Goal: Task Accomplishment & Management: Complete application form

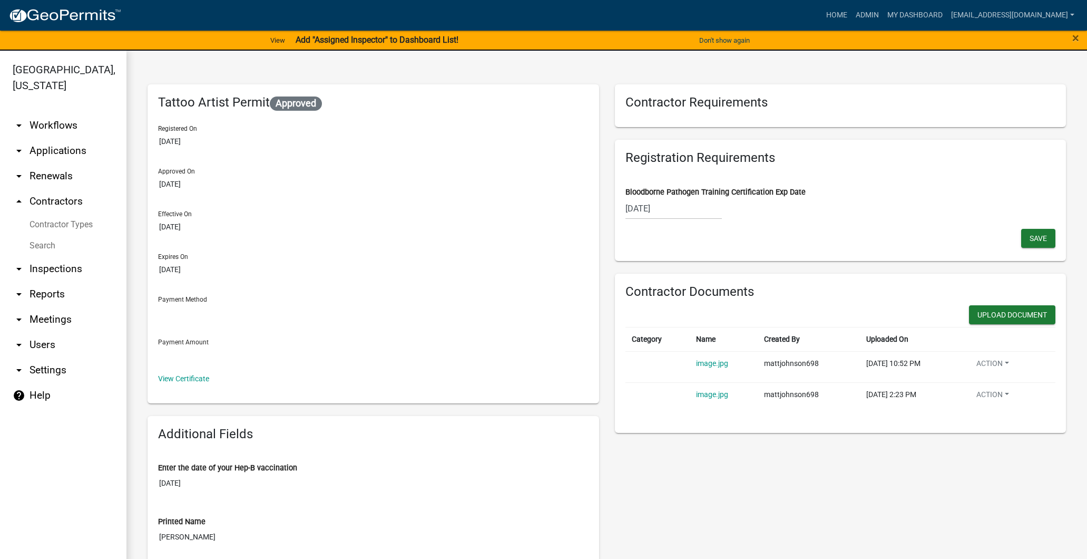
scroll to position [13, 0]
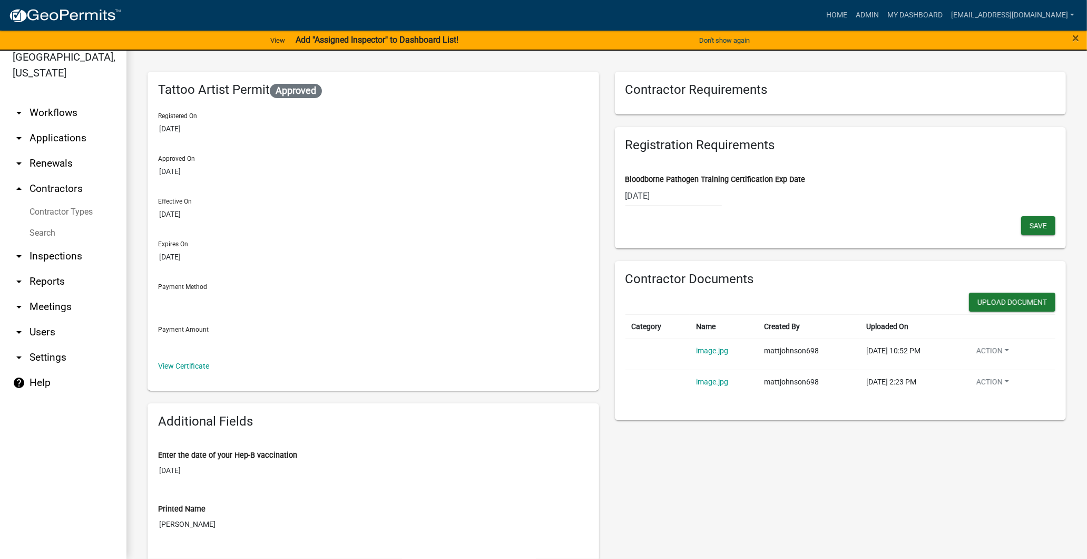
click at [106, 12] on img at bounding box center [64, 16] width 113 height 16
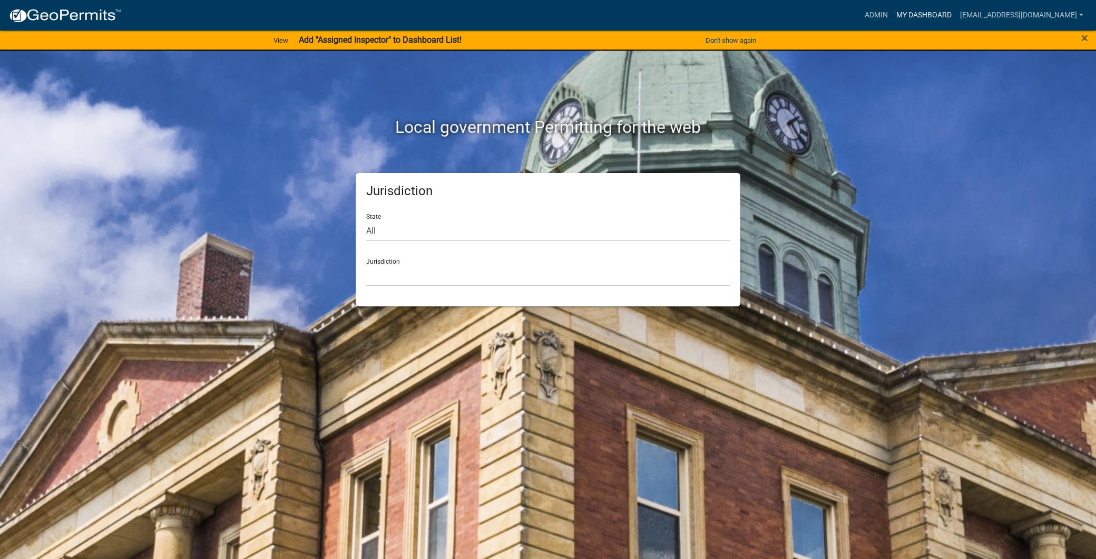
click at [902, 23] on link "My Dashboard" at bounding box center [924, 15] width 64 height 20
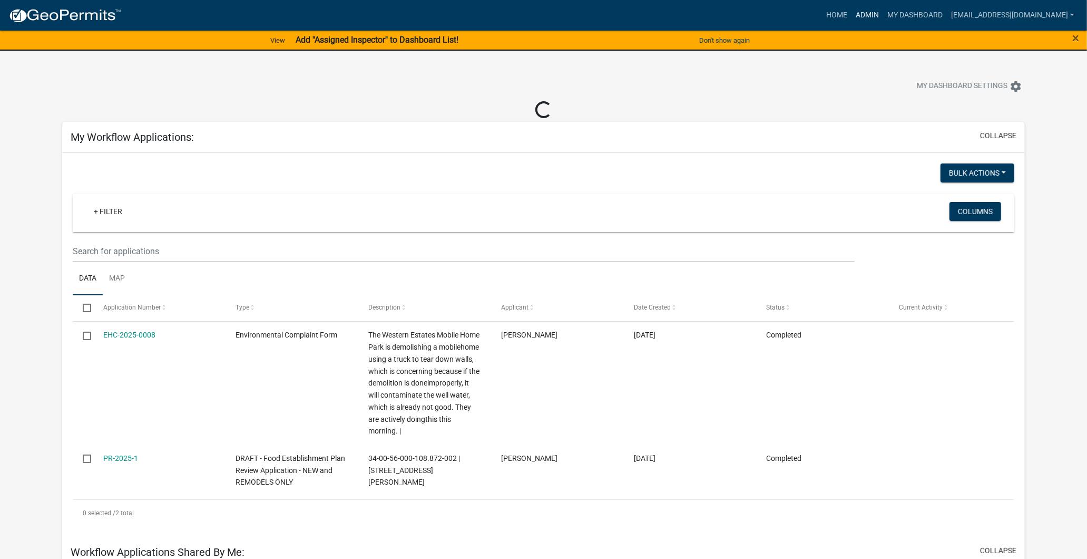
click at [852, 16] on link "Admin" at bounding box center [868, 15] width 32 height 20
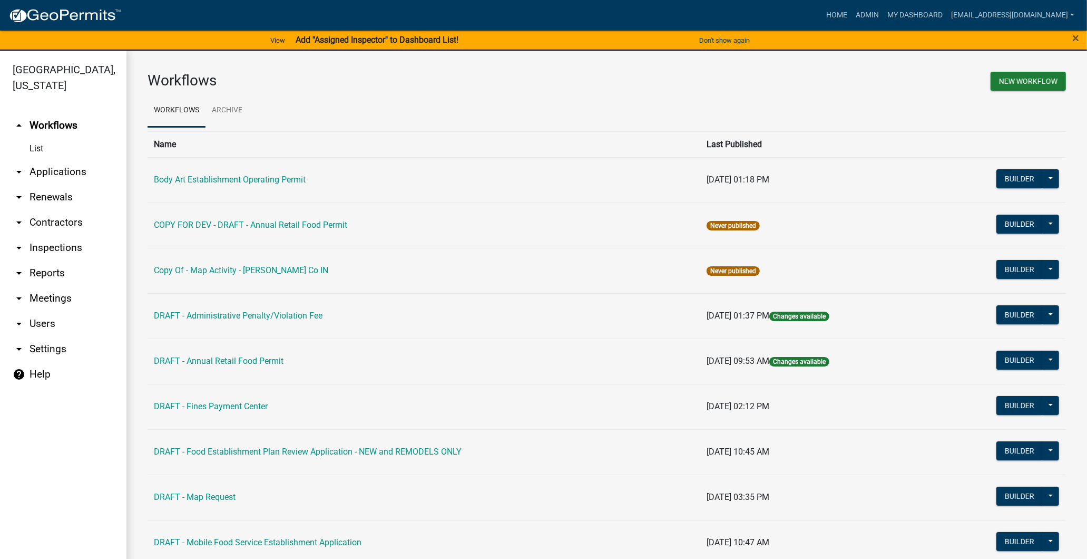
click at [51, 249] on link "arrow_drop_down Inspections" at bounding box center [63, 247] width 127 height 25
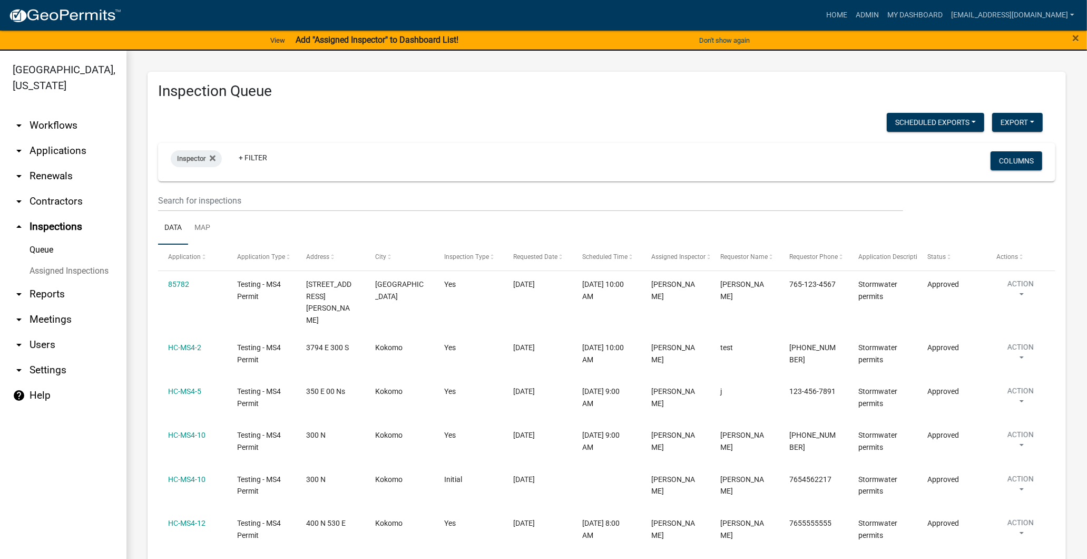
click at [46, 323] on link "arrow_drop_down Meetings" at bounding box center [63, 319] width 127 height 25
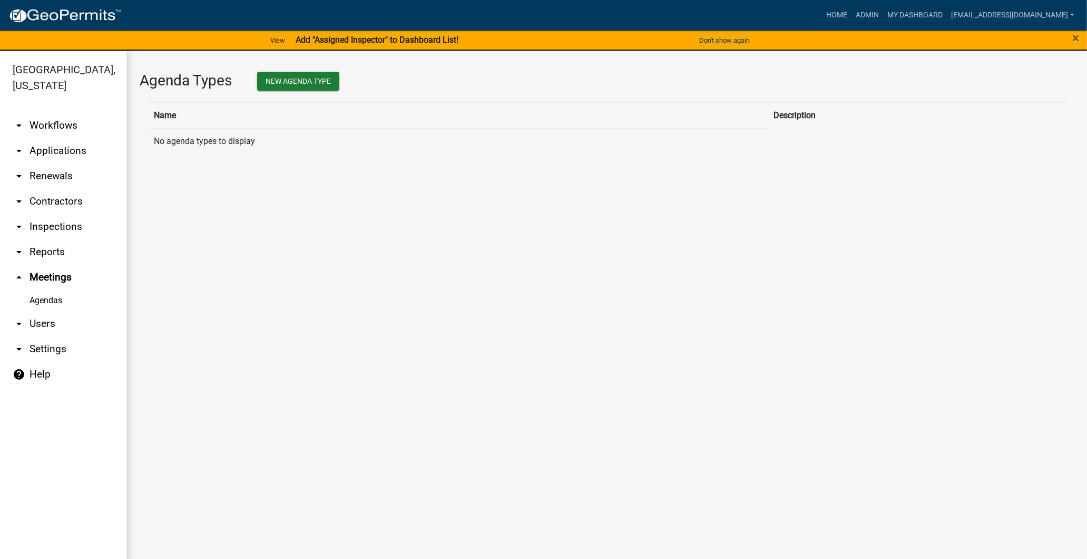
click at [45, 226] on link "arrow_drop_down Inspections" at bounding box center [63, 226] width 127 height 25
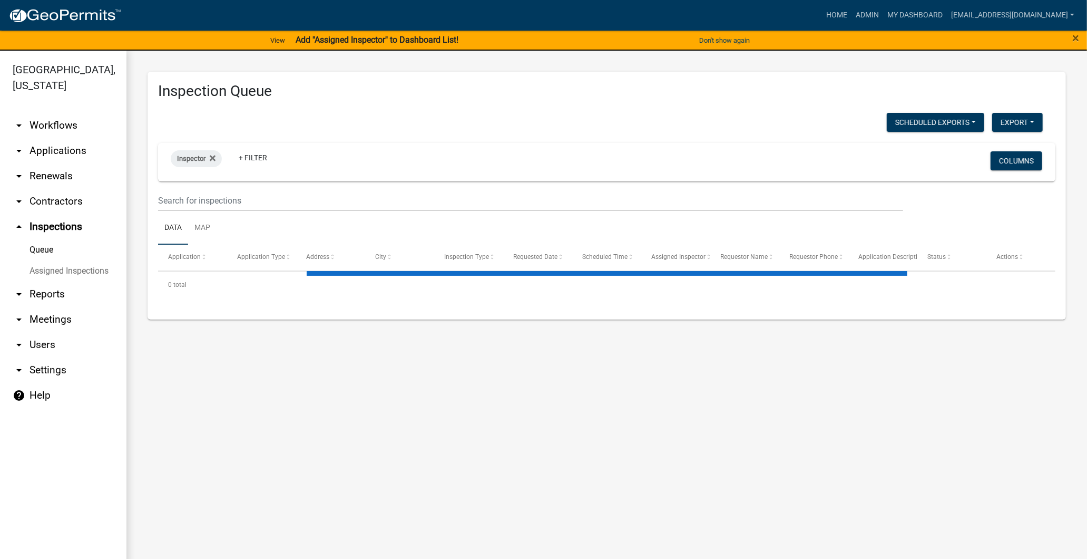
click at [47, 200] on link "arrow_drop_down Contractors" at bounding box center [63, 201] width 127 height 25
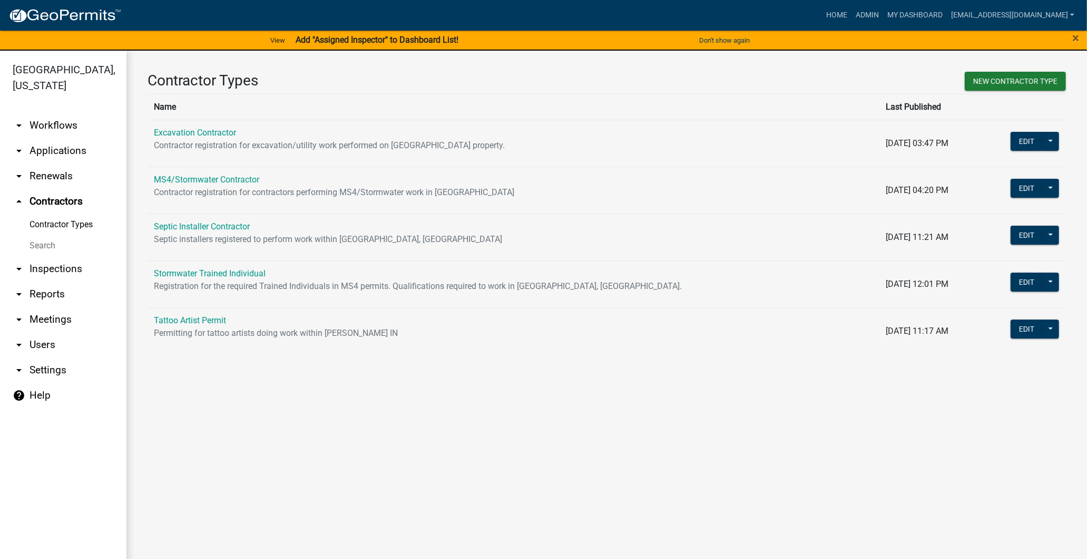
click at [56, 145] on link "arrow_drop_down Applications" at bounding box center [63, 150] width 127 height 25
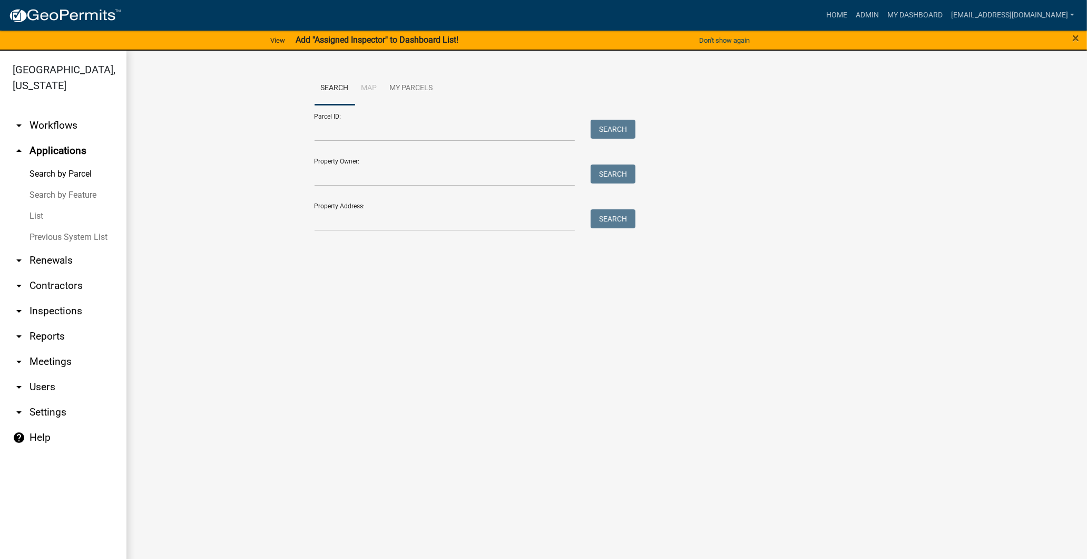
click at [43, 122] on link "arrow_drop_down Workflows" at bounding box center [63, 125] width 127 height 25
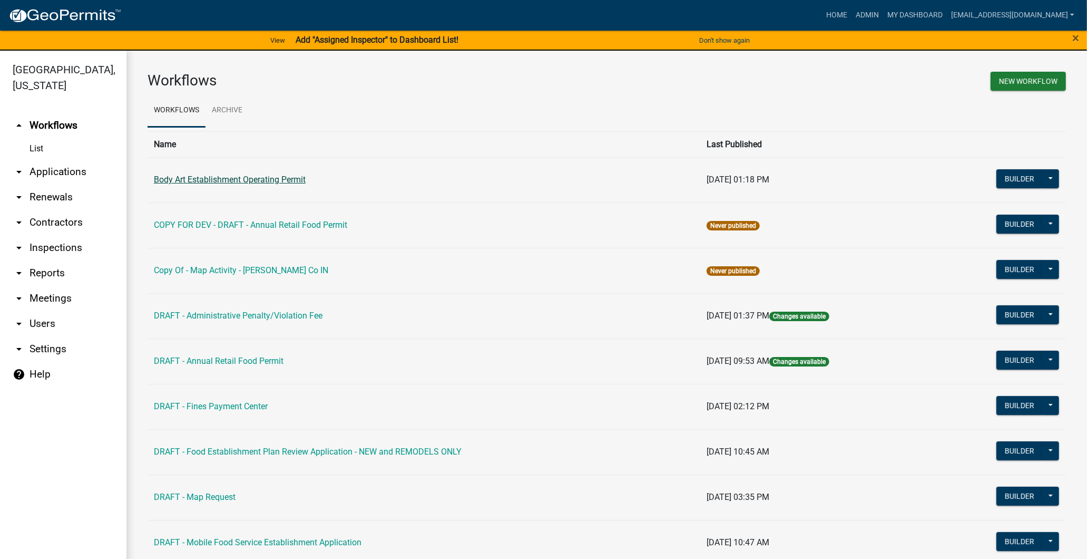
click at [189, 180] on link "Body Art Establishment Operating Permit" at bounding box center [230, 179] width 152 height 10
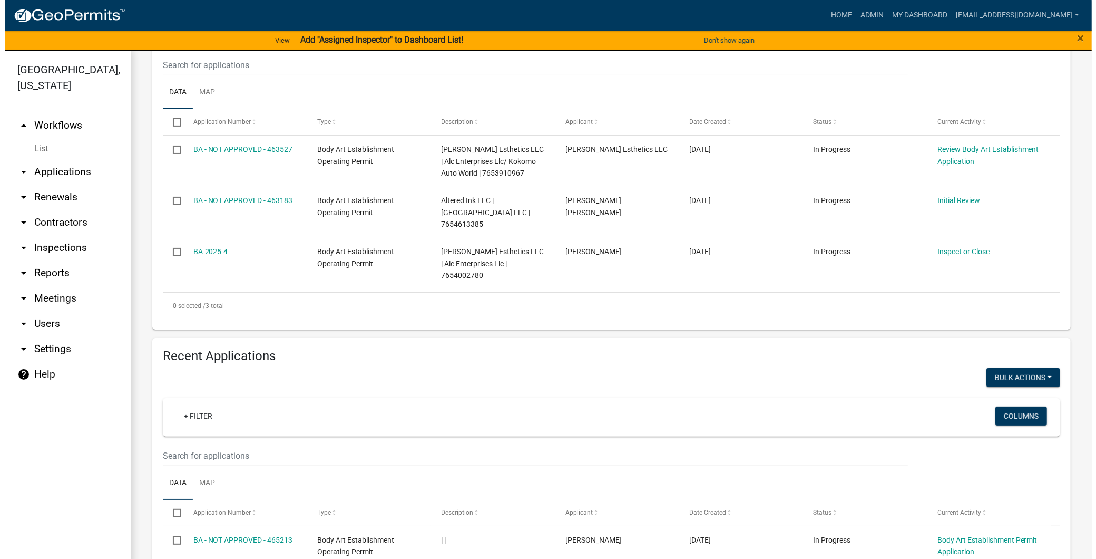
scroll to position [162, 0]
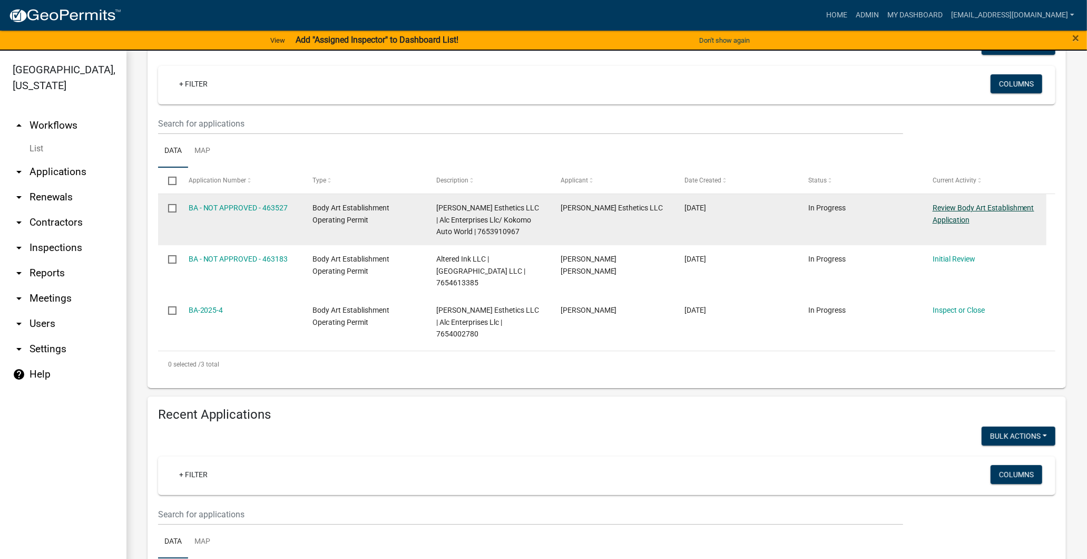
click at [961, 224] on link "Review Body Art Establishment Application" at bounding box center [984, 213] width 102 height 21
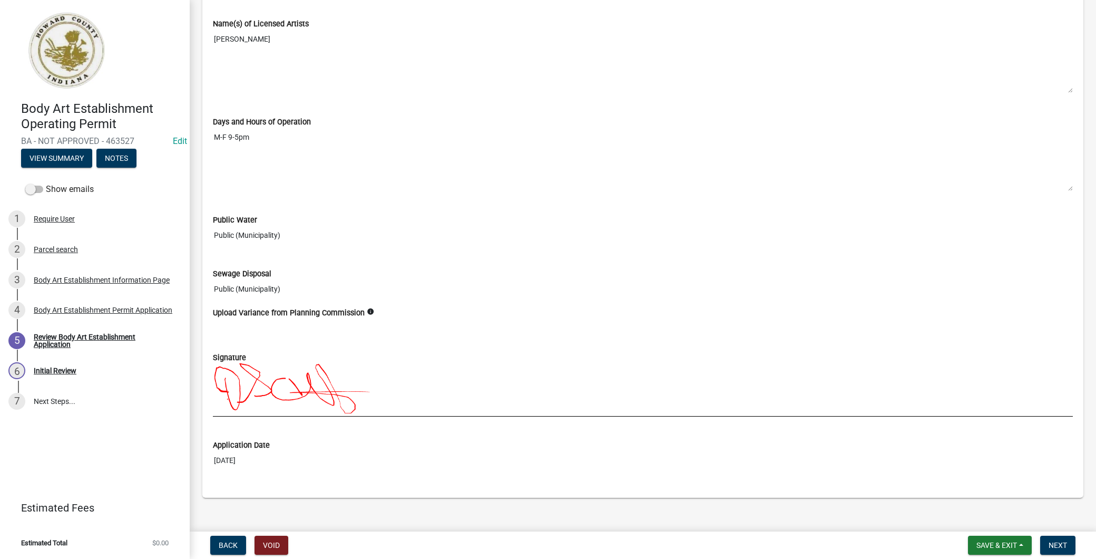
scroll to position [1067, 0]
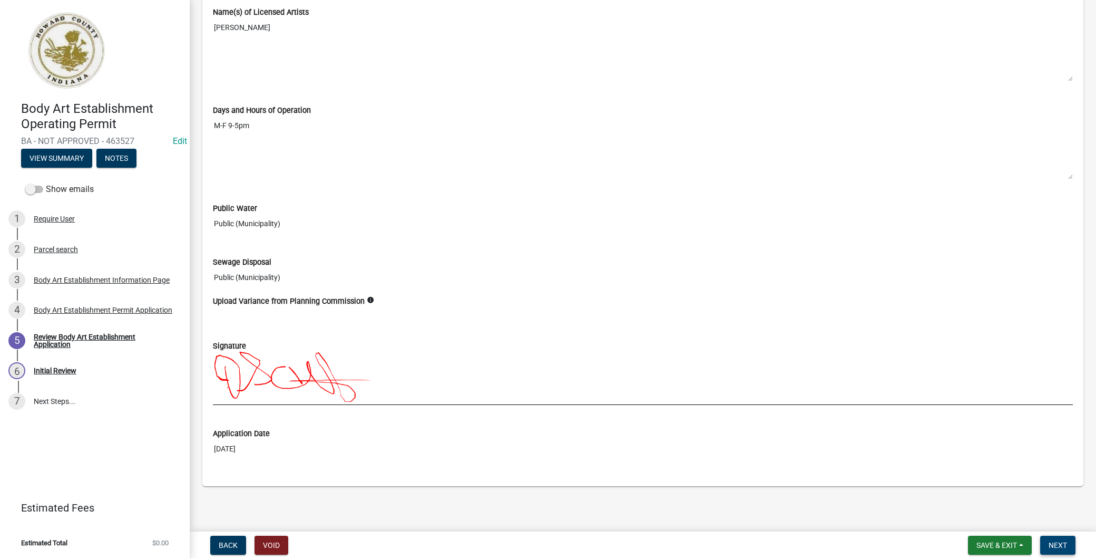
click at [1053, 547] on span "Next" at bounding box center [1058, 545] width 18 height 8
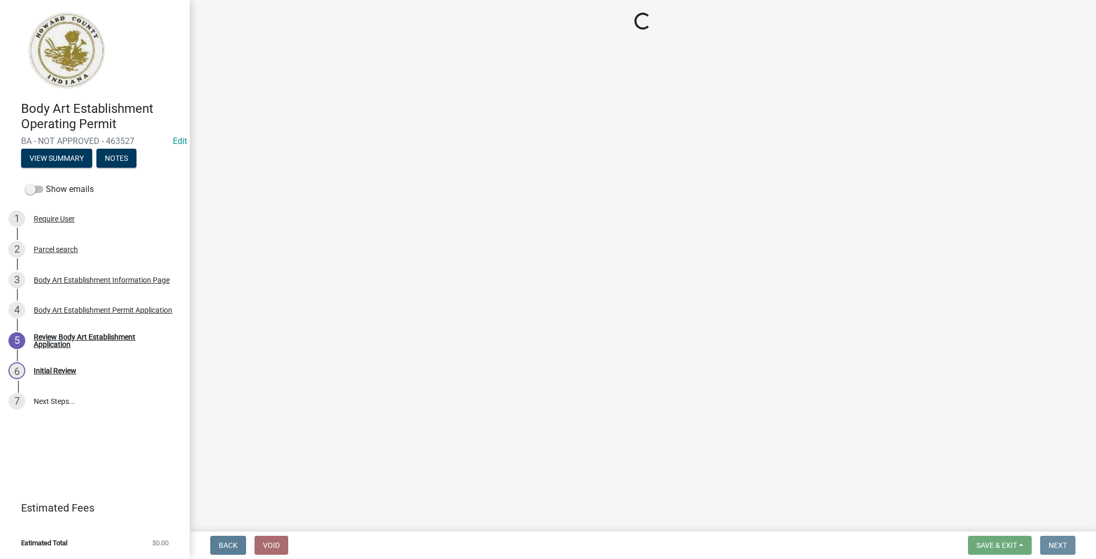
scroll to position [0, 0]
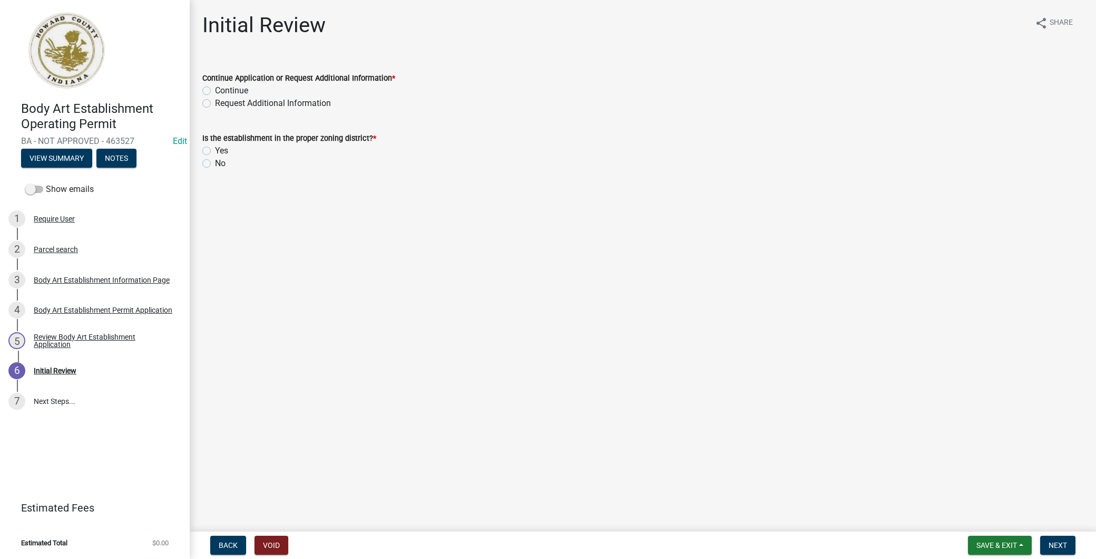
click at [203, 84] on div "Continue" at bounding box center [642, 90] width 881 height 13
click at [215, 89] on label "Continue" at bounding box center [231, 90] width 33 height 13
click at [215, 89] on input "Continue" at bounding box center [218, 87] width 7 height 7
radio input "true"
click at [215, 170] on label "Yes" at bounding box center [221, 169] width 13 height 13
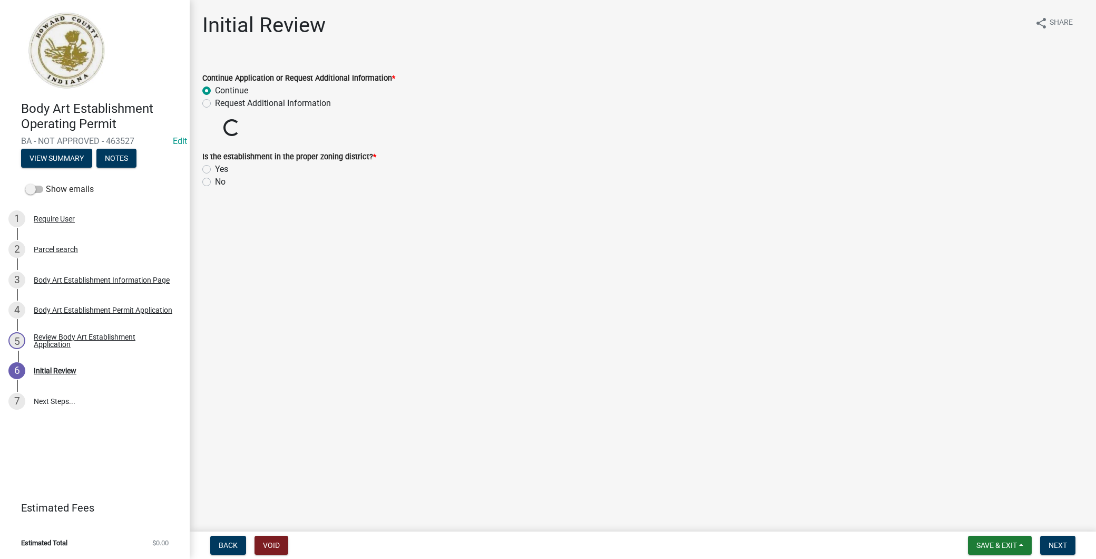
click at [215, 170] on input "Yes" at bounding box center [218, 166] width 7 height 7
radio input "true"
